Goal: Transaction & Acquisition: Purchase product/service

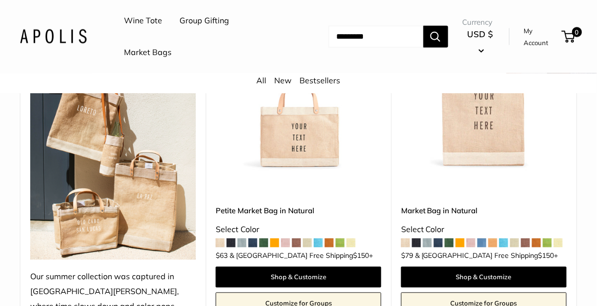
scroll to position [228, 0]
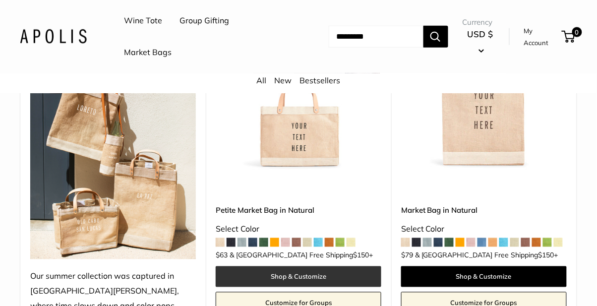
click at [326, 274] on link "Shop & Customize" at bounding box center [299, 276] width 166 height 21
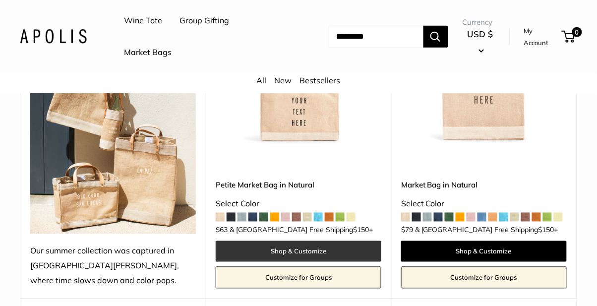
scroll to position [260, 0]
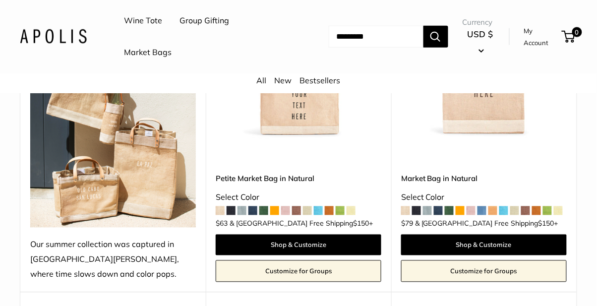
click at [328, 212] on span at bounding box center [329, 210] width 9 height 9
click at [337, 218] on div "Petite Market Bag in Natural Select Color $63 $150 +" at bounding box center [299, 199] width 166 height 52
click at [289, 207] on span at bounding box center [285, 210] width 9 height 9
click at [297, 179] on link "Petite Market Bag in Natural" at bounding box center [299, 178] width 166 height 11
click at [0, 0] on img at bounding box center [0, 0] width 0 height 0
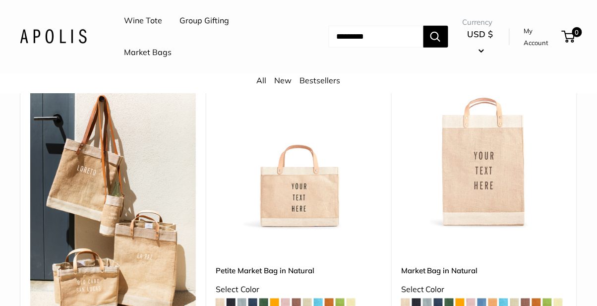
scroll to position [168, 0]
click at [323, 217] on img at bounding box center [299, 148] width 166 height 166
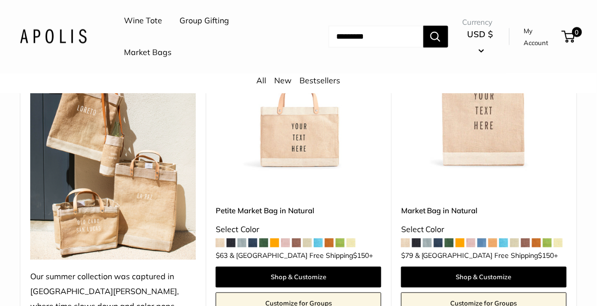
scroll to position [237, 0]
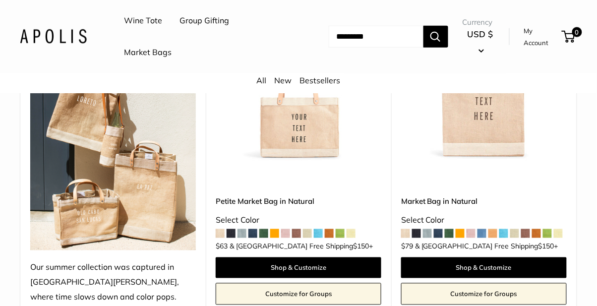
click at [319, 237] on span at bounding box center [318, 233] width 9 height 9
click at [283, 237] on span at bounding box center [285, 233] width 9 height 9
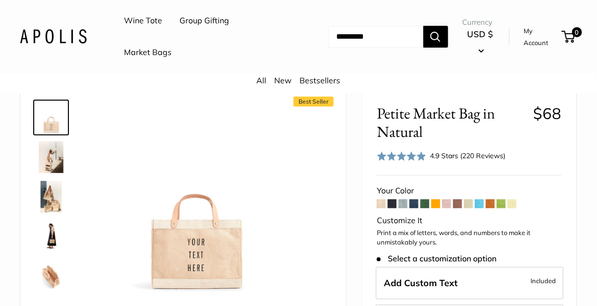
scroll to position [47, 0]
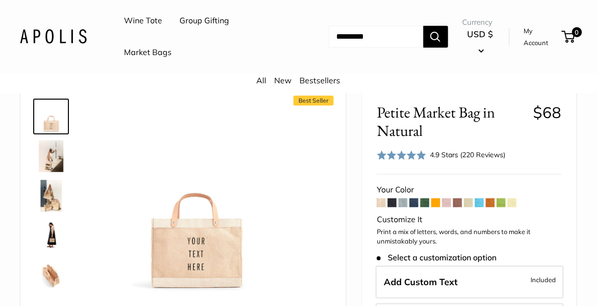
click at [54, 160] on img at bounding box center [51, 156] width 32 height 32
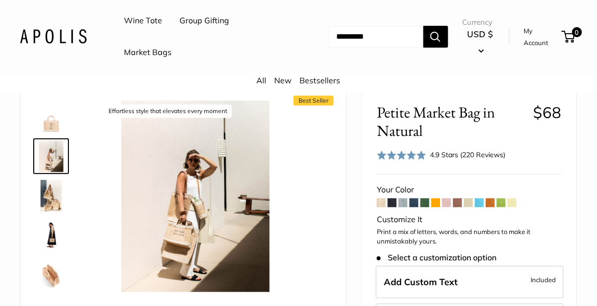
click at [52, 206] on img at bounding box center [51, 196] width 32 height 32
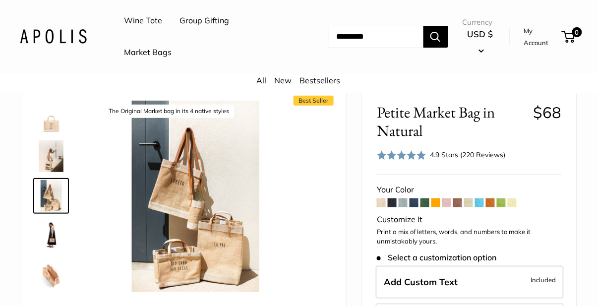
click at [56, 244] on img at bounding box center [51, 236] width 32 height 32
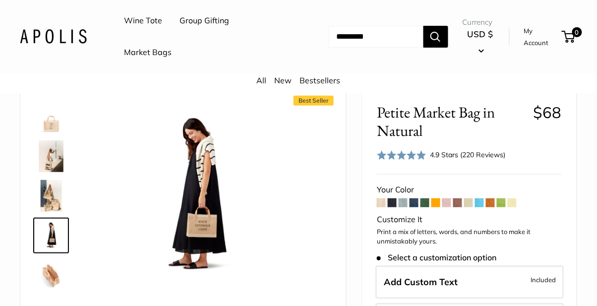
click at [55, 286] on img at bounding box center [51, 276] width 32 height 32
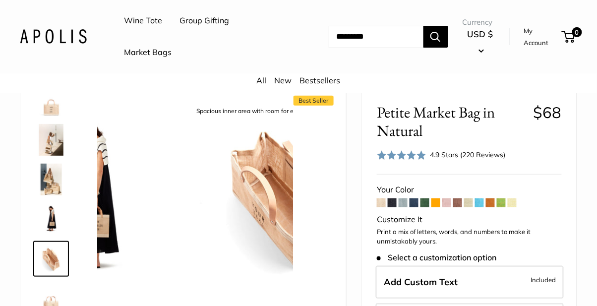
scroll to position [31, 0]
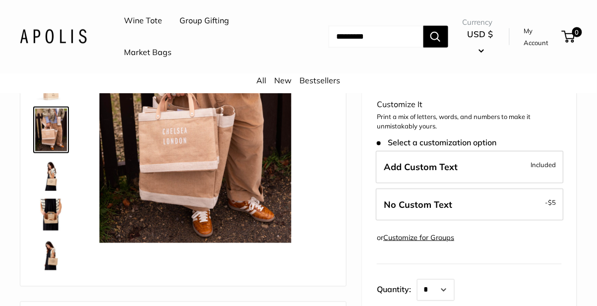
scroll to position [165, 0]
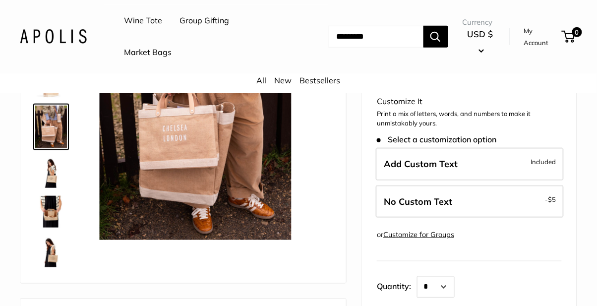
click at [48, 265] on img at bounding box center [51, 252] width 32 height 32
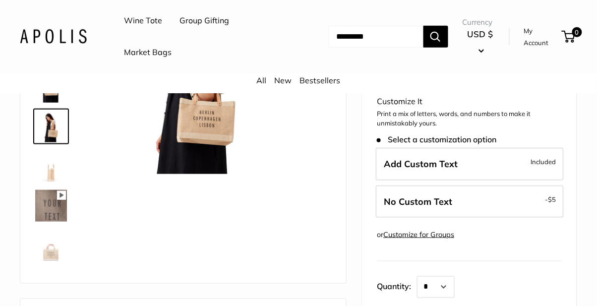
scroll to position [160, 0]
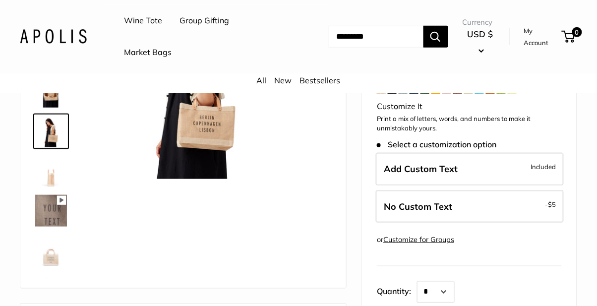
click at [59, 201] on icon at bounding box center [61, 200] width 9 height 9
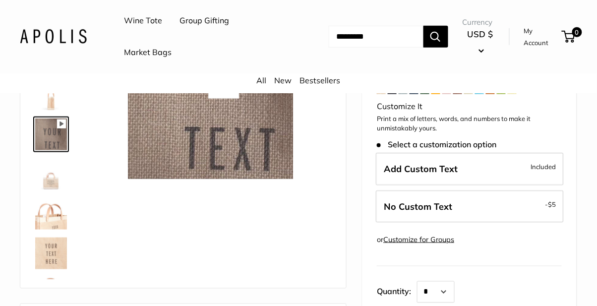
scroll to position [320, 0]
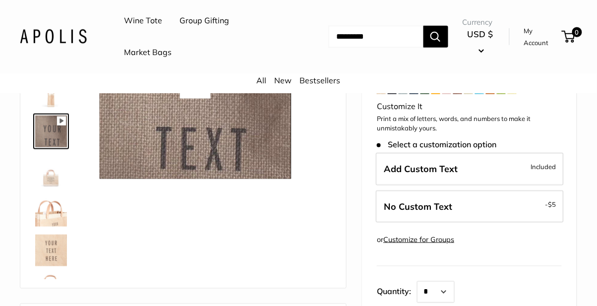
click at [57, 143] on img at bounding box center [51, 132] width 32 height 32
click at [218, 164] on div at bounding box center [196, 84] width 192 height 192
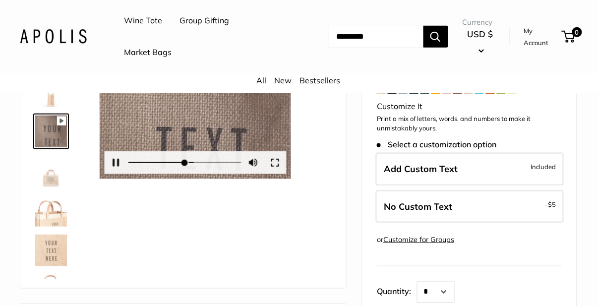
scroll to position [168, 0]
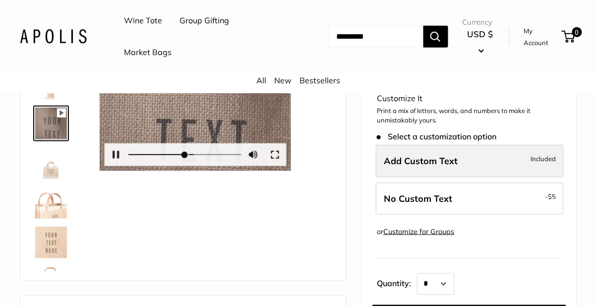
click at [484, 160] on label "Add Custom Text Included" at bounding box center [470, 161] width 188 height 33
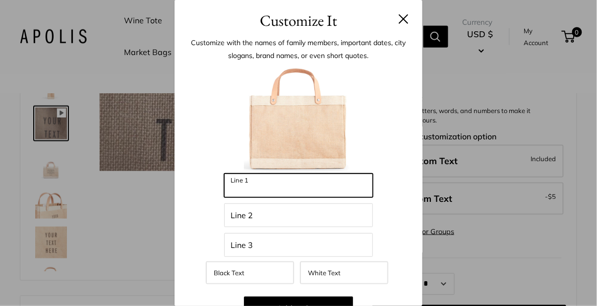
click at [301, 187] on input "Line 1" at bounding box center [298, 186] width 149 height 24
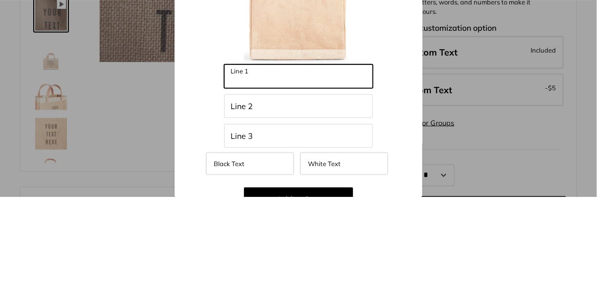
type input "*****"
type input "*"
type input "*****"
type input "**"
type input "*****"
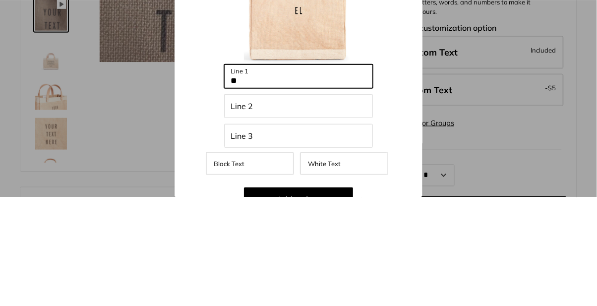
type input "***"
type input "*"
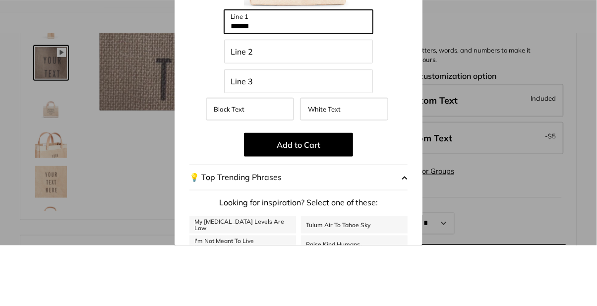
scroll to position [106, 0]
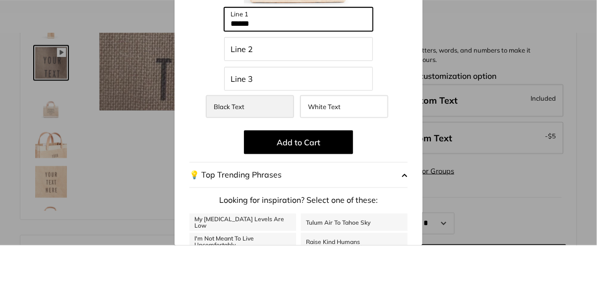
type input "******"
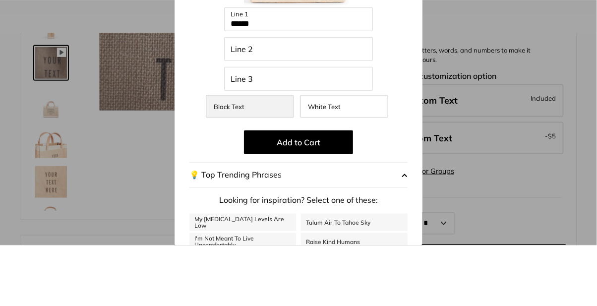
click at [268, 168] on label "Black Text" at bounding box center [250, 167] width 88 height 23
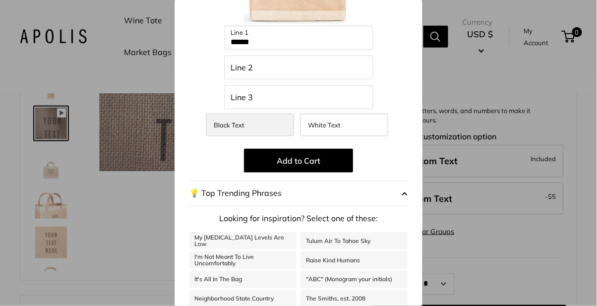
scroll to position [152, 0]
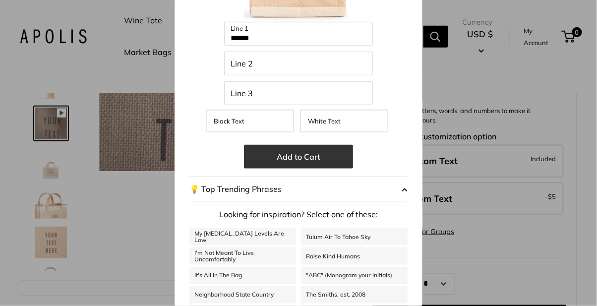
click at [325, 150] on button "Add to Cart" at bounding box center [298, 157] width 109 height 24
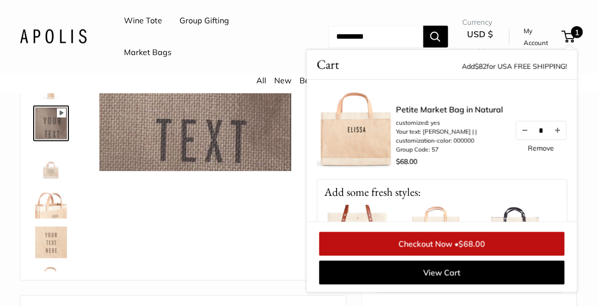
scroll to position [165, 0]
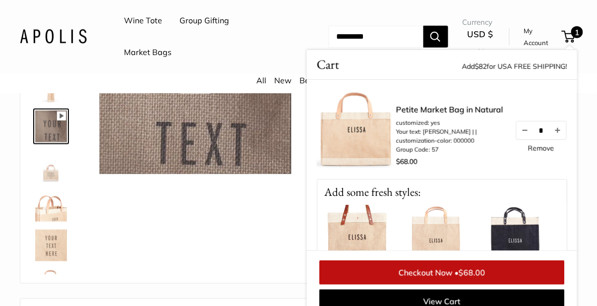
click at [526, 230] on img at bounding box center [515, 244] width 79 height 79
click at [527, 241] on img at bounding box center [515, 244] width 79 height 79
click at [520, 237] on img at bounding box center [515, 244] width 79 height 79
click at [529, 244] on img at bounding box center [515, 244] width 79 height 79
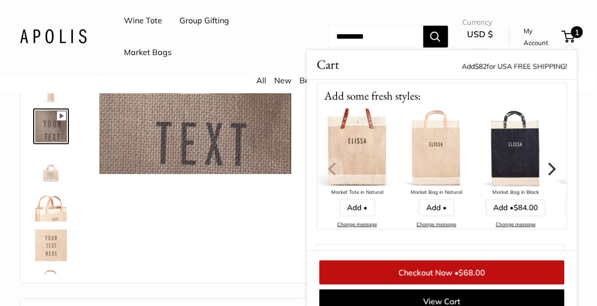
scroll to position [100, 0]
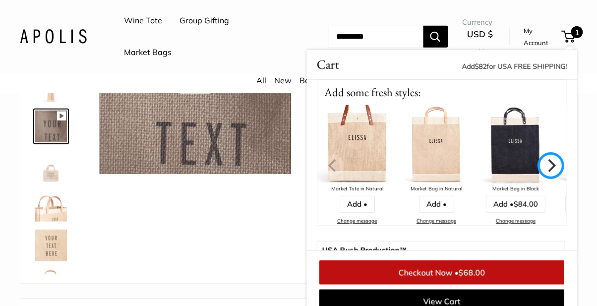
click at [552, 166] on icon "Next" at bounding box center [551, 165] width 13 height 13
click at [549, 172] on button "Next" at bounding box center [551, 166] width 22 height 22
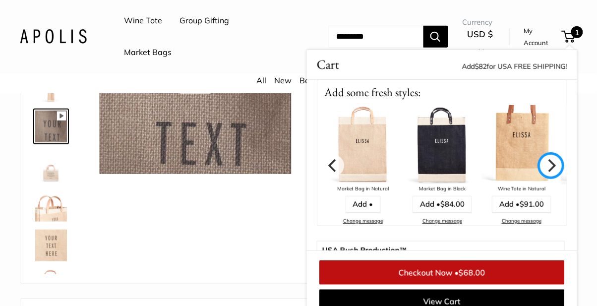
click at [556, 171] on icon "Next" at bounding box center [551, 165] width 13 height 13
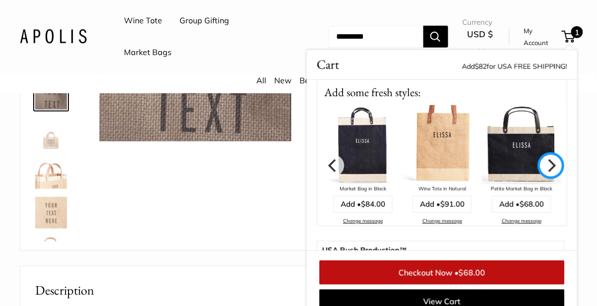
scroll to position [201, 0]
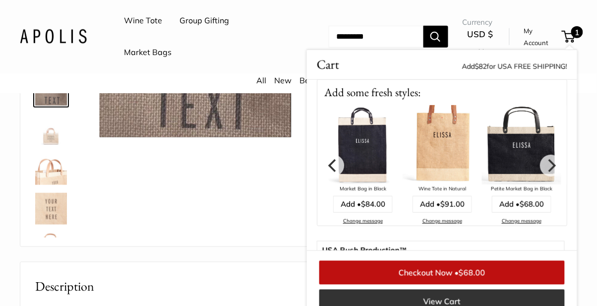
click at [370, 302] on link "View Cart" at bounding box center [443, 302] width 246 height 24
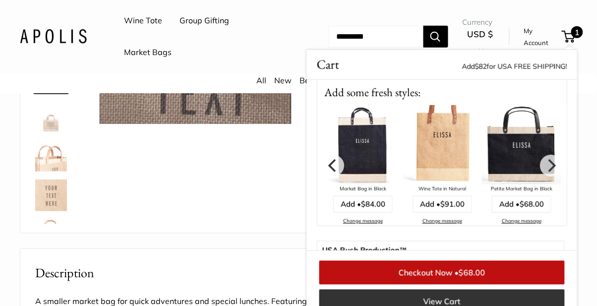
scroll to position [233, 0]
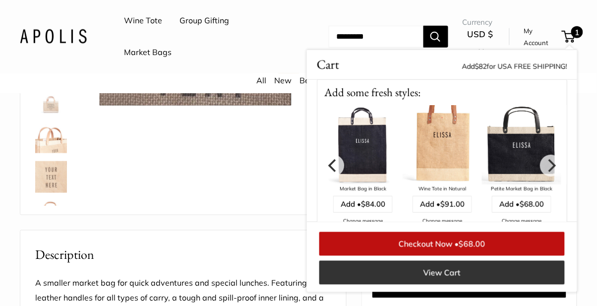
click at [374, 274] on link "View Cart" at bounding box center [443, 273] width 246 height 24
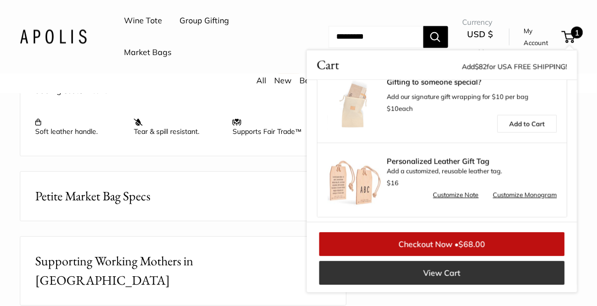
scroll to position [403, 0]
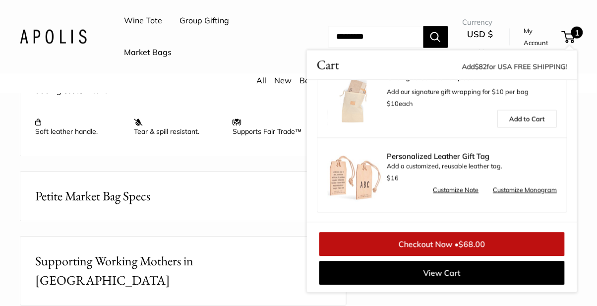
click at [449, 191] on link "Customize Note" at bounding box center [456, 190] width 46 height 12
click at [459, 190] on link "Customize Note" at bounding box center [456, 190] width 46 height 12
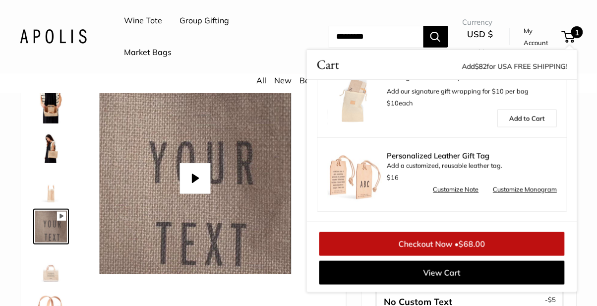
scroll to position [0, 0]
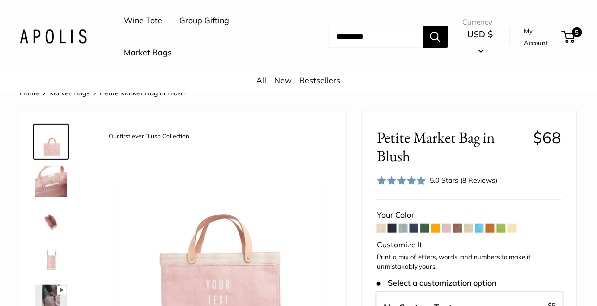
scroll to position [29, 0]
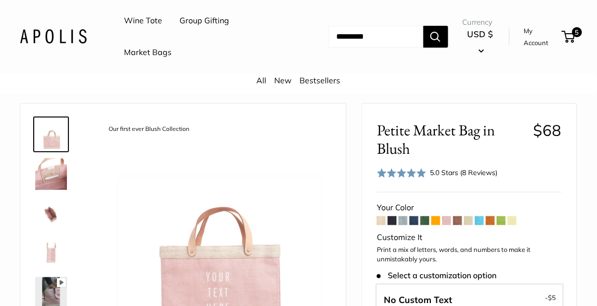
click at [392, 222] on span at bounding box center [392, 220] width 9 height 9
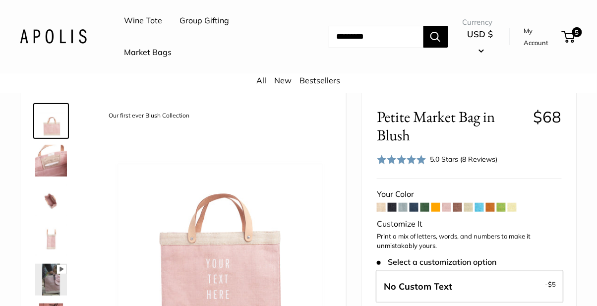
scroll to position [61, 0]
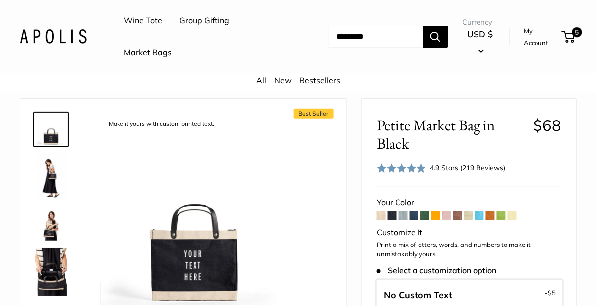
scroll to position [34, 0]
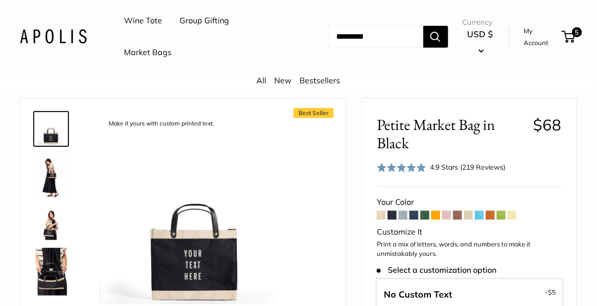
click at [425, 218] on span at bounding box center [425, 215] width 9 height 9
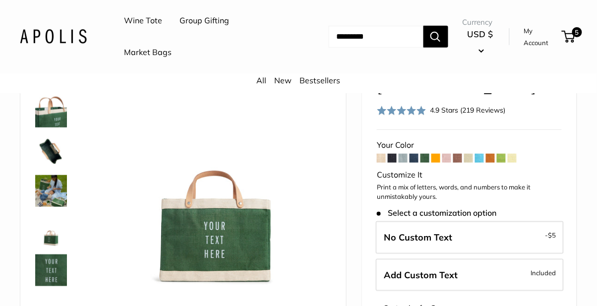
scroll to position [91, 0]
click at [455, 159] on span at bounding box center [458, 158] width 9 height 9
click at [454, 157] on span at bounding box center [458, 158] width 9 height 9
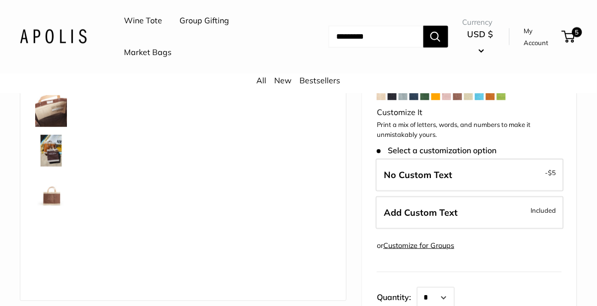
scroll to position [132, 0]
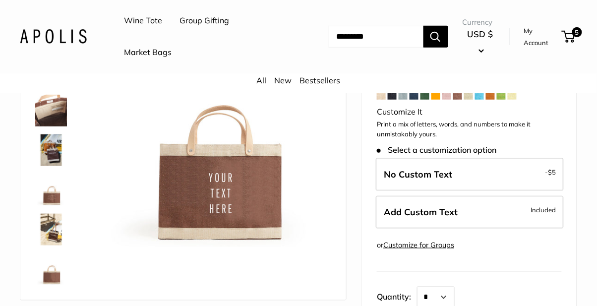
click at [51, 198] on img at bounding box center [51, 190] width 32 height 32
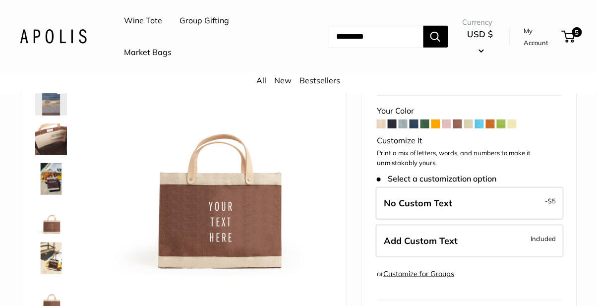
scroll to position [104, 0]
click at [55, 306] on img at bounding box center [51, 298] width 32 height 32
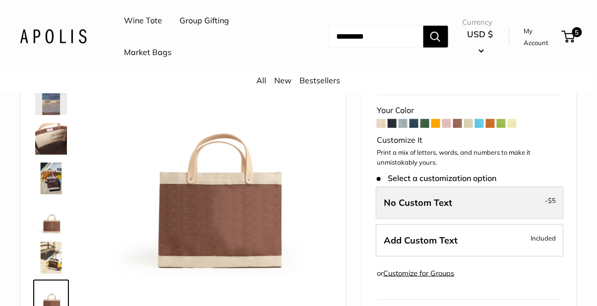
click at [442, 201] on span "No Custom Text" at bounding box center [418, 202] width 68 height 11
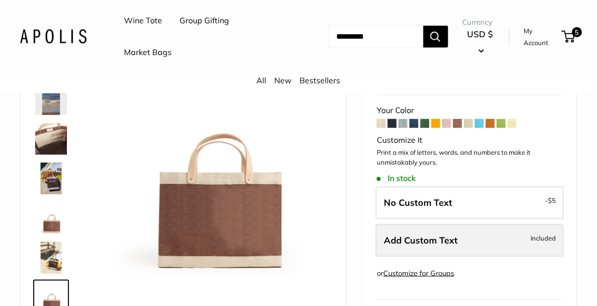
click at [475, 245] on label "Add Custom Text Included" at bounding box center [470, 240] width 188 height 33
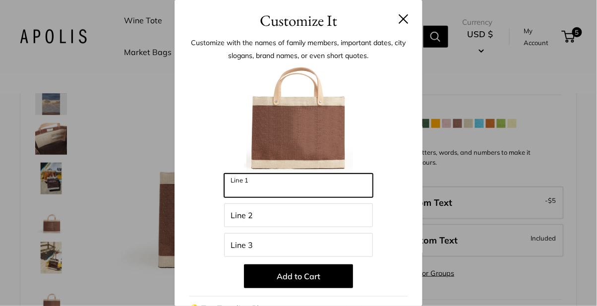
click at [279, 190] on input "Line 1" at bounding box center [298, 186] width 149 height 24
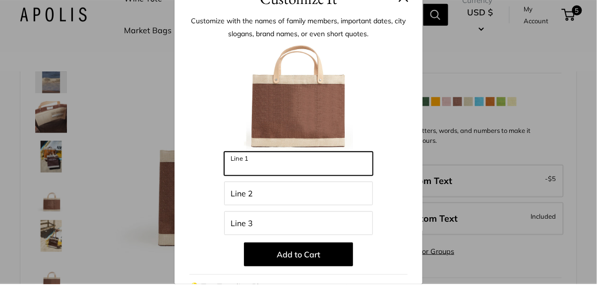
scroll to position [104, 0]
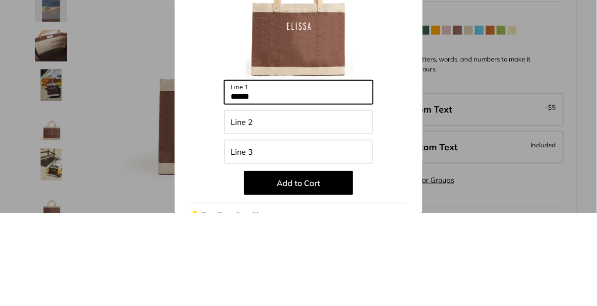
type input "******"
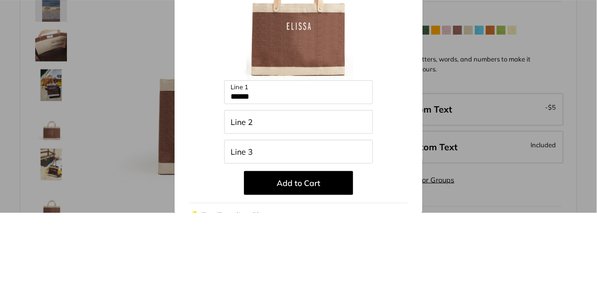
click at [400, 171] on div at bounding box center [299, 119] width 218 height 109
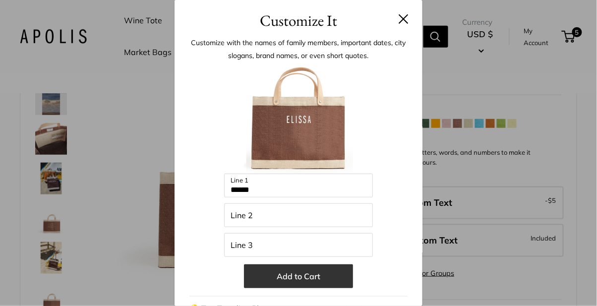
click at [323, 276] on button "Add to Cart" at bounding box center [298, 276] width 109 height 24
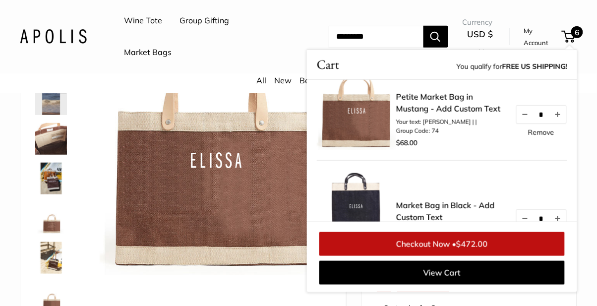
scroll to position [16, 0]
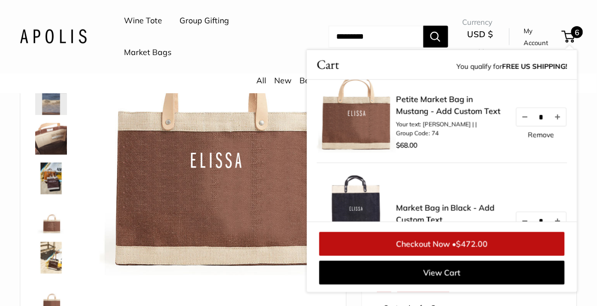
click at [456, 111] on link "Petite Market Bag in Mustang - Add Custom Text" at bounding box center [450, 105] width 109 height 24
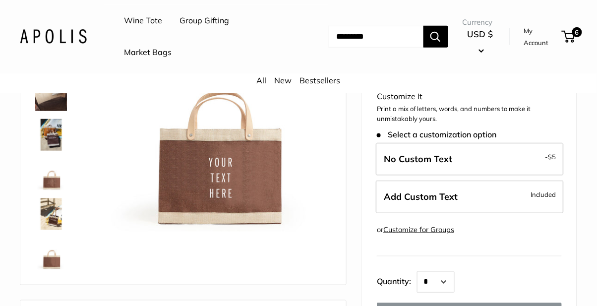
scroll to position [148, 0]
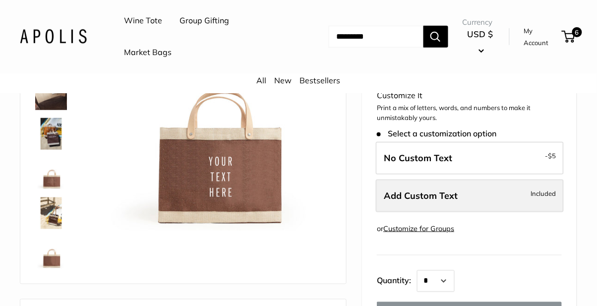
click at [496, 203] on label "Add Custom Text Included" at bounding box center [470, 196] width 188 height 33
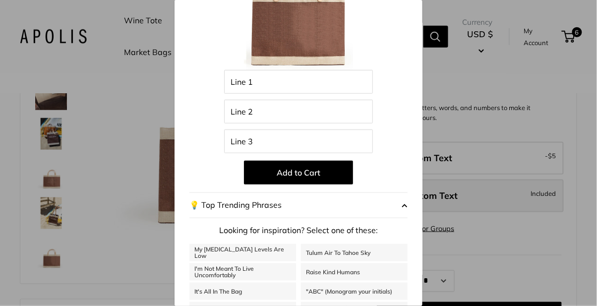
scroll to position [0, 0]
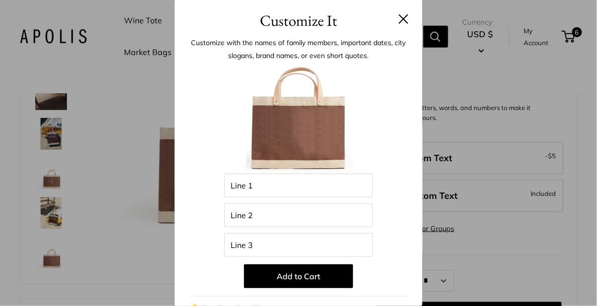
click at [523, 250] on div "Customize It Customize with the names of family members, important dates, city …" at bounding box center [298, 153] width 597 height 306
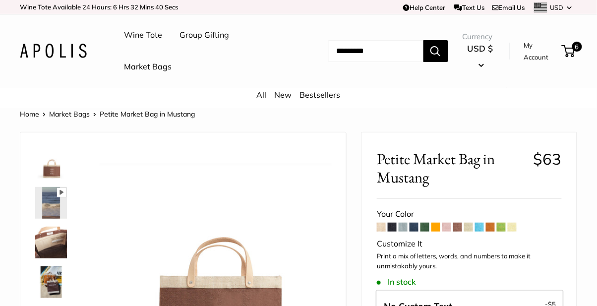
click at [147, 67] on link "Market Bags" at bounding box center [148, 67] width 48 height 15
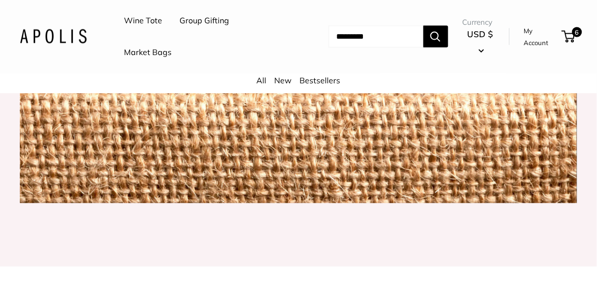
scroll to position [1130, 0]
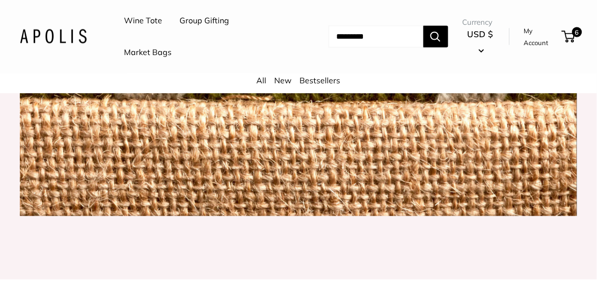
click at [147, 49] on link "Market Bags" at bounding box center [148, 52] width 48 height 15
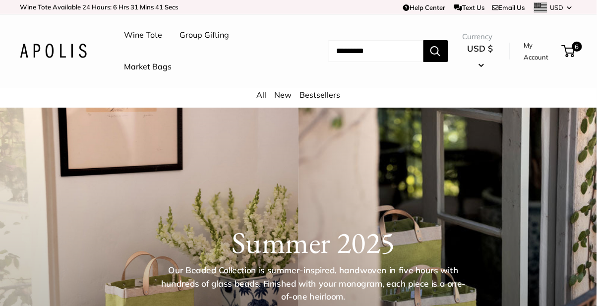
click at [259, 92] on link "All" at bounding box center [262, 95] width 10 height 10
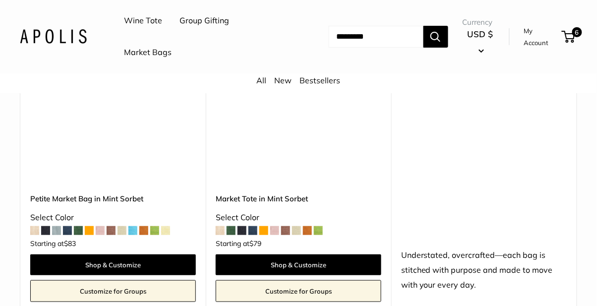
scroll to position [881, 0]
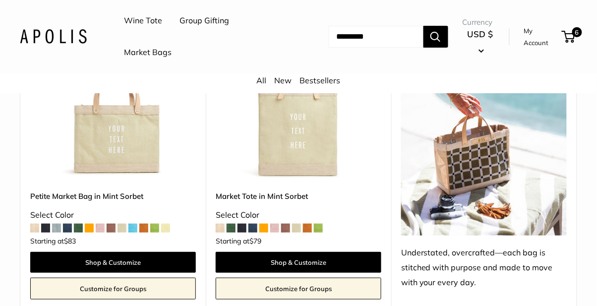
click at [112, 232] on span at bounding box center [111, 228] width 9 height 9
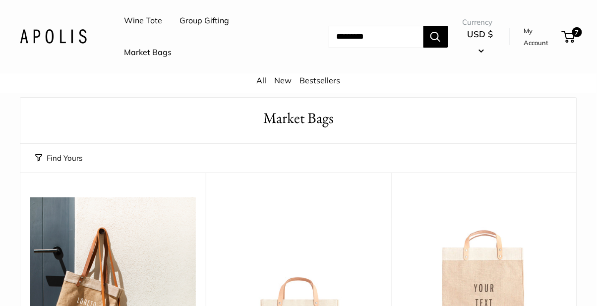
scroll to position [0, 0]
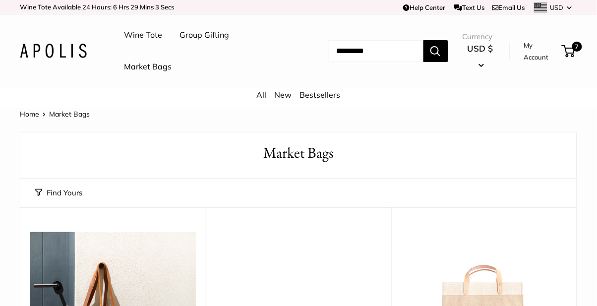
click at [148, 32] on link "Wine Tote" at bounding box center [143, 35] width 38 height 15
click at [280, 91] on link "New" at bounding box center [283, 95] width 17 height 10
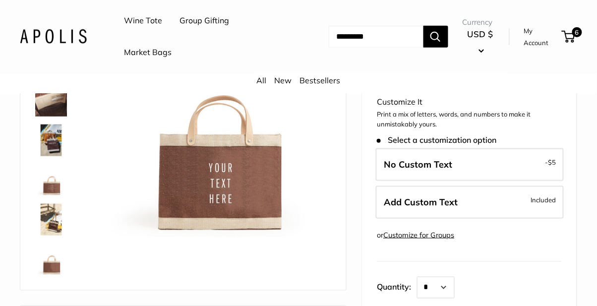
scroll to position [141, 0]
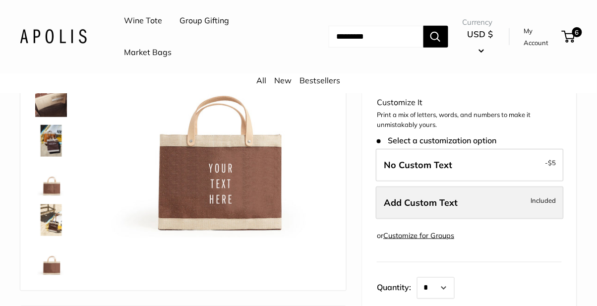
click at [496, 203] on label "Add Custom Text Included" at bounding box center [470, 203] width 188 height 33
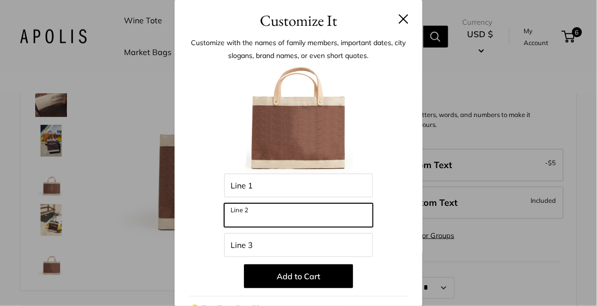
click at [295, 221] on input "Line 2" at bounding box center [298, 215] width 149 height 24
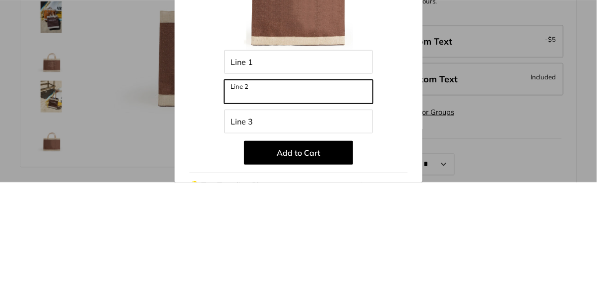
scroll to position [141, 0]
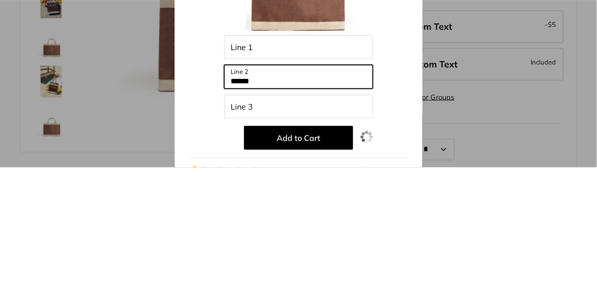
type input "******"
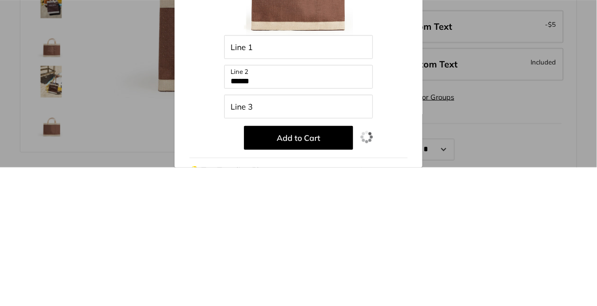
click at [399, 245] on div "Enter 39 letters Line 1 ****** Line 2 Line 3 Add to Cart 💡 Top Trending Phrases…" at bounding box center [299, 267] width 218 height 404
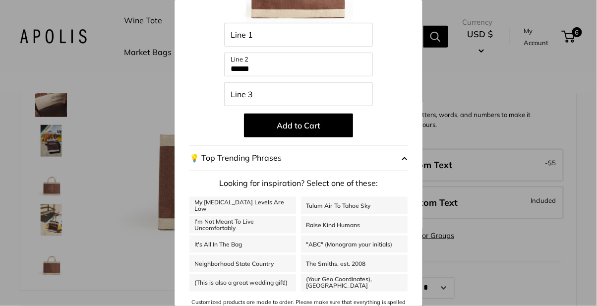
scroll to position [167, 0]
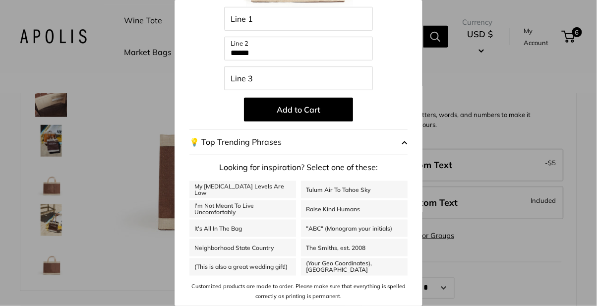
click at [264, 210] on link "I'm Not Meant To Live Uncomfortably" at bounding box center [243, 208] width 107 height 17
type input "**********"
type input "*******"
type input "**********"
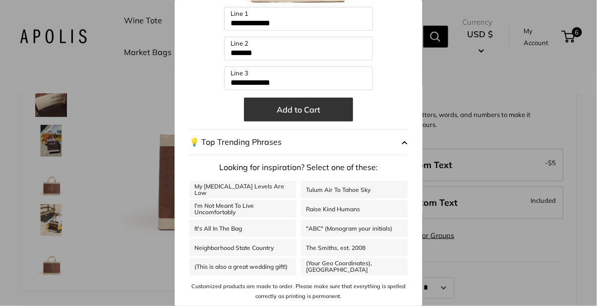
click at [298, 108] on button "Add to Cart" at bounding box center [298, 110] width 109 height 24
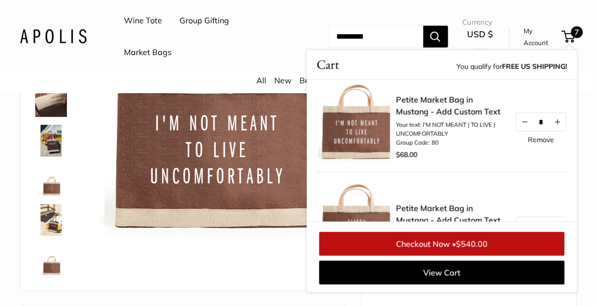
scroll to position [3, 0]
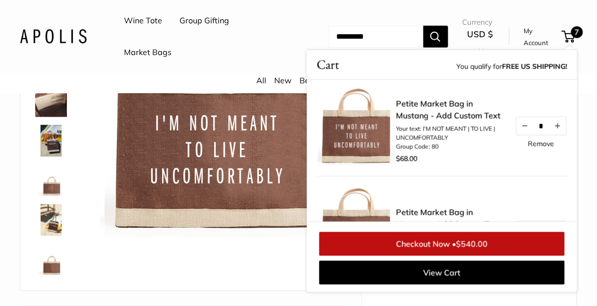
click at [53, 191] on img at bounding box center [51, 181] width 32 height 32
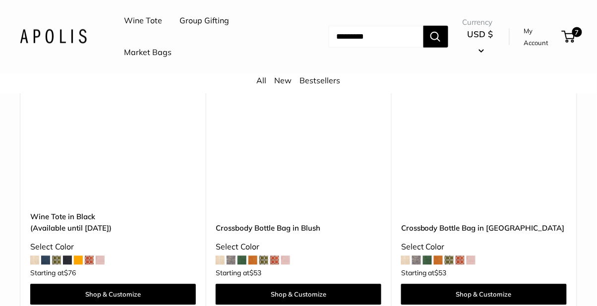
scroll to position [3648, 0]
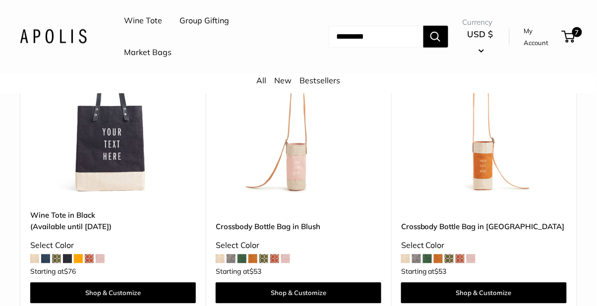
click at [414, 263] on span at bounding box center [416, 259] width 9 height 9
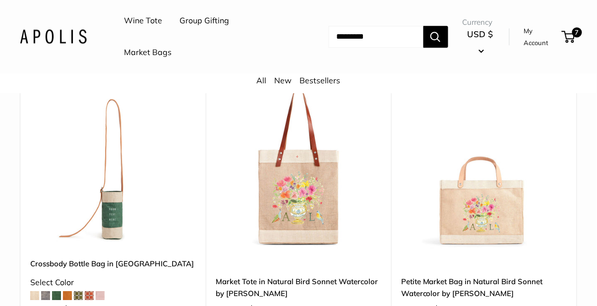
scroll to position [3935, 0]
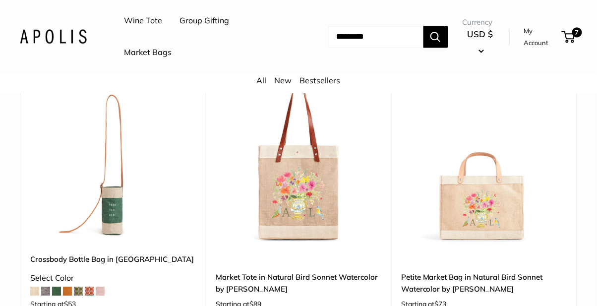
click at [428, 286] on link "Petite Market Bag in Natural Bird Sonnet Watercolor by Amy Logsdon" at bounding box center [484, 282] width 166 height 23
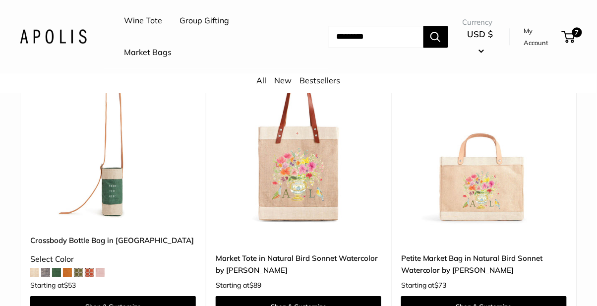
scroll to position [3967, 0]
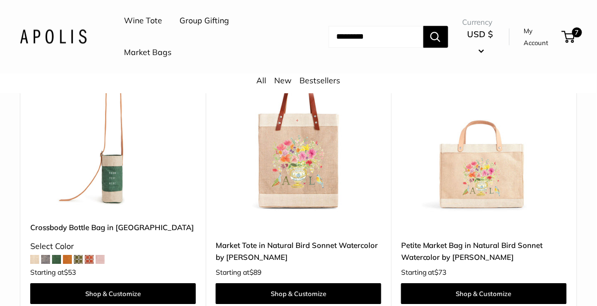
click at [502, 193] on img at bounding box center [484, 129] width 166 height 166
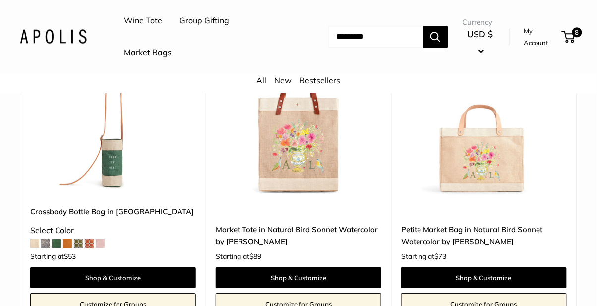
scroll to position [3980, 0]
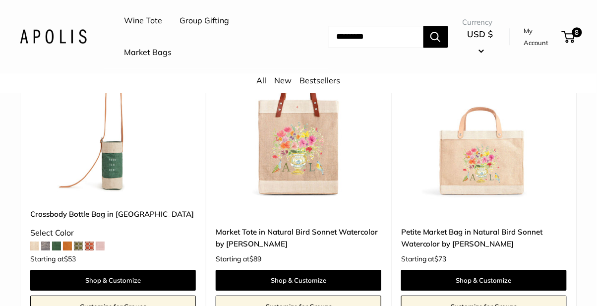
click at [392, 245] on div "Upgrade: Next Day Fulfillment Customizable Text Sturdy & Spill Resistant New Pe…" at bounding box center [485, 168] width 186 height 320
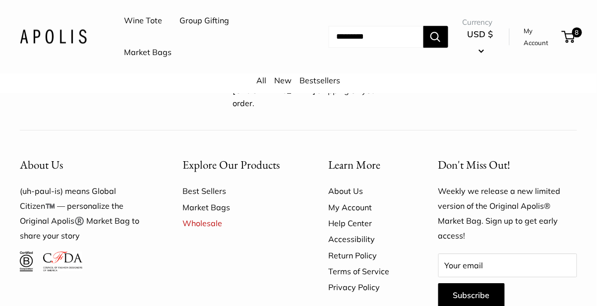
scroll to position [5673, 0]
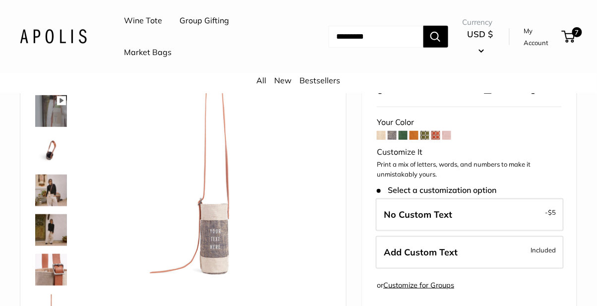
scroll to position [92, 0]
click at [450, 136] on span at bounding box center [447, 135] width 9 height 9
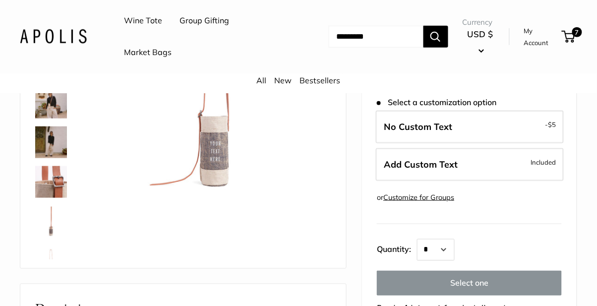
scroll to position [181, 0]
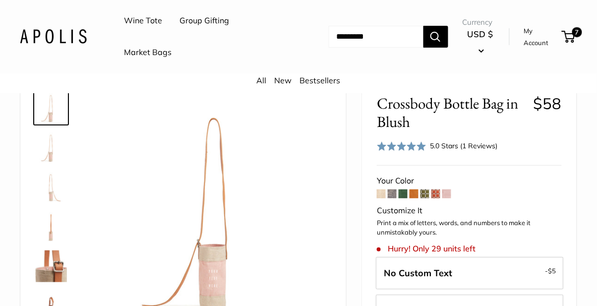
scroll to position [56, 0]
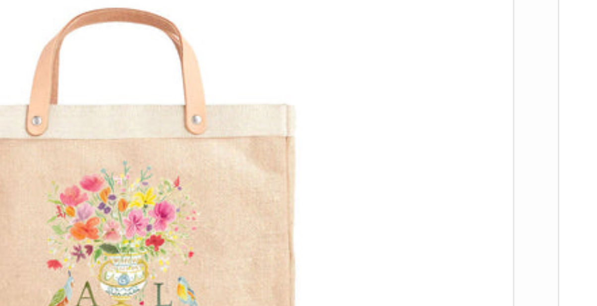
scroll to position [104, 0]
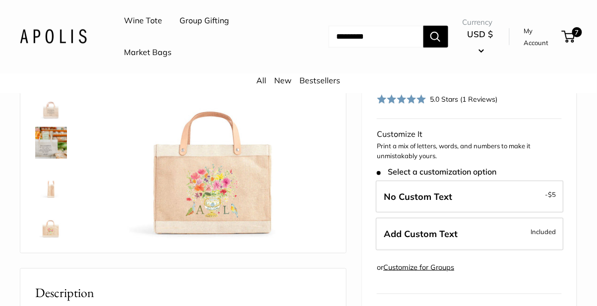
scroll to position [143, 0]
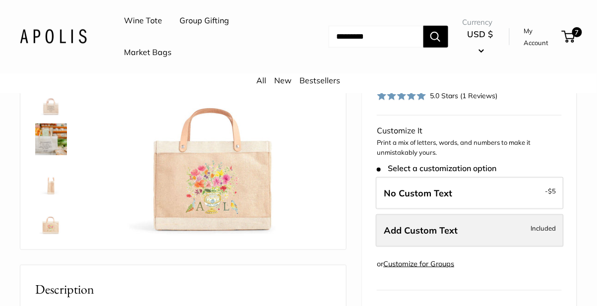
click at [444, 234] on span "Add Custom Text" at bounding box center [421, 230] width 74 height 11
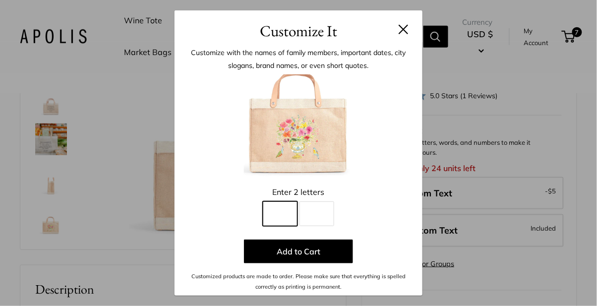
click at [284, 216] on input "Line 1" at bounding box center [280, 213] width 35 height 25
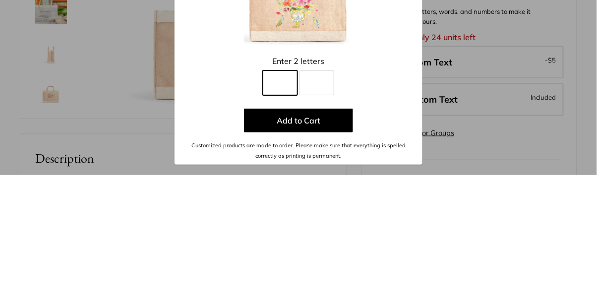
scroll to position [143, 0]
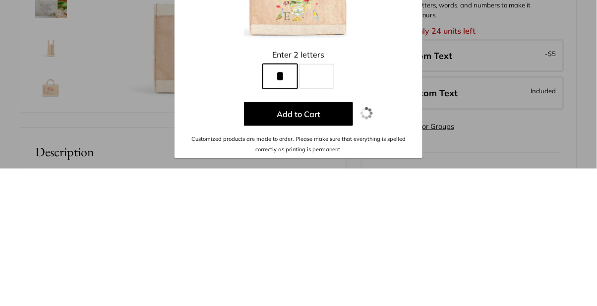
type input "*"
click at [317, 217] on input "Line 2" at bounding box center [317, 213] width 35 height 25
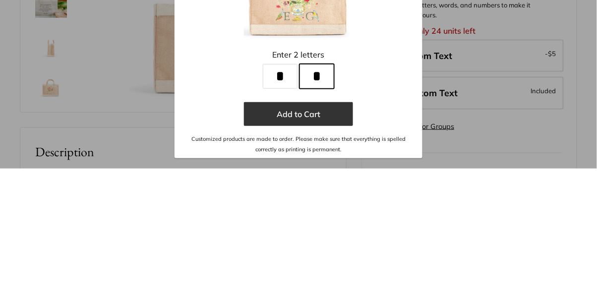
type input "*"
click at [311, 252] on button "Add to Cart" at bounding box center [298, 252] width 109 height 24
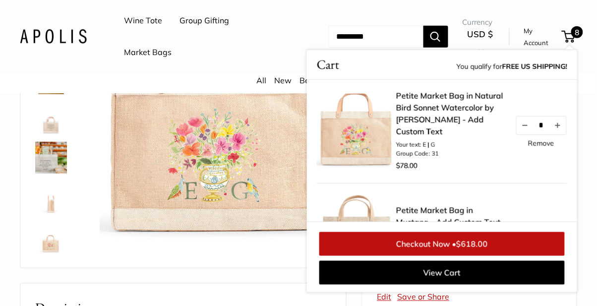
scroll to position [120, 0]
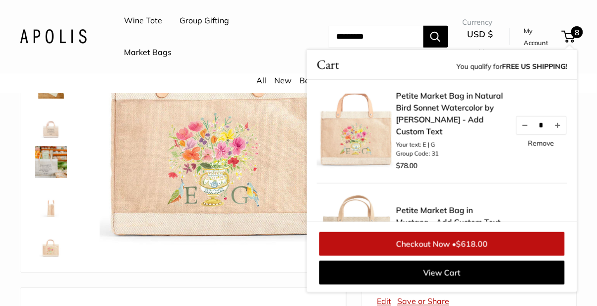
click at [51, 176] on img at bounding box center [51, 162] width 32 height 32
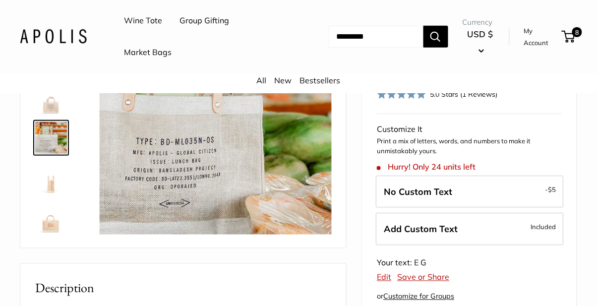
scroll to position [150, 0]
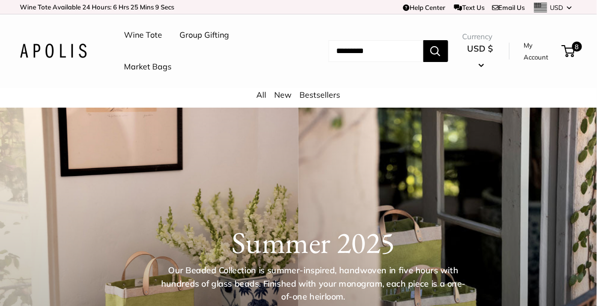
click at [64, 52] on img at bounding box center [53, 51] width 67 height 14
